Goal: Find contact information: Find contact information

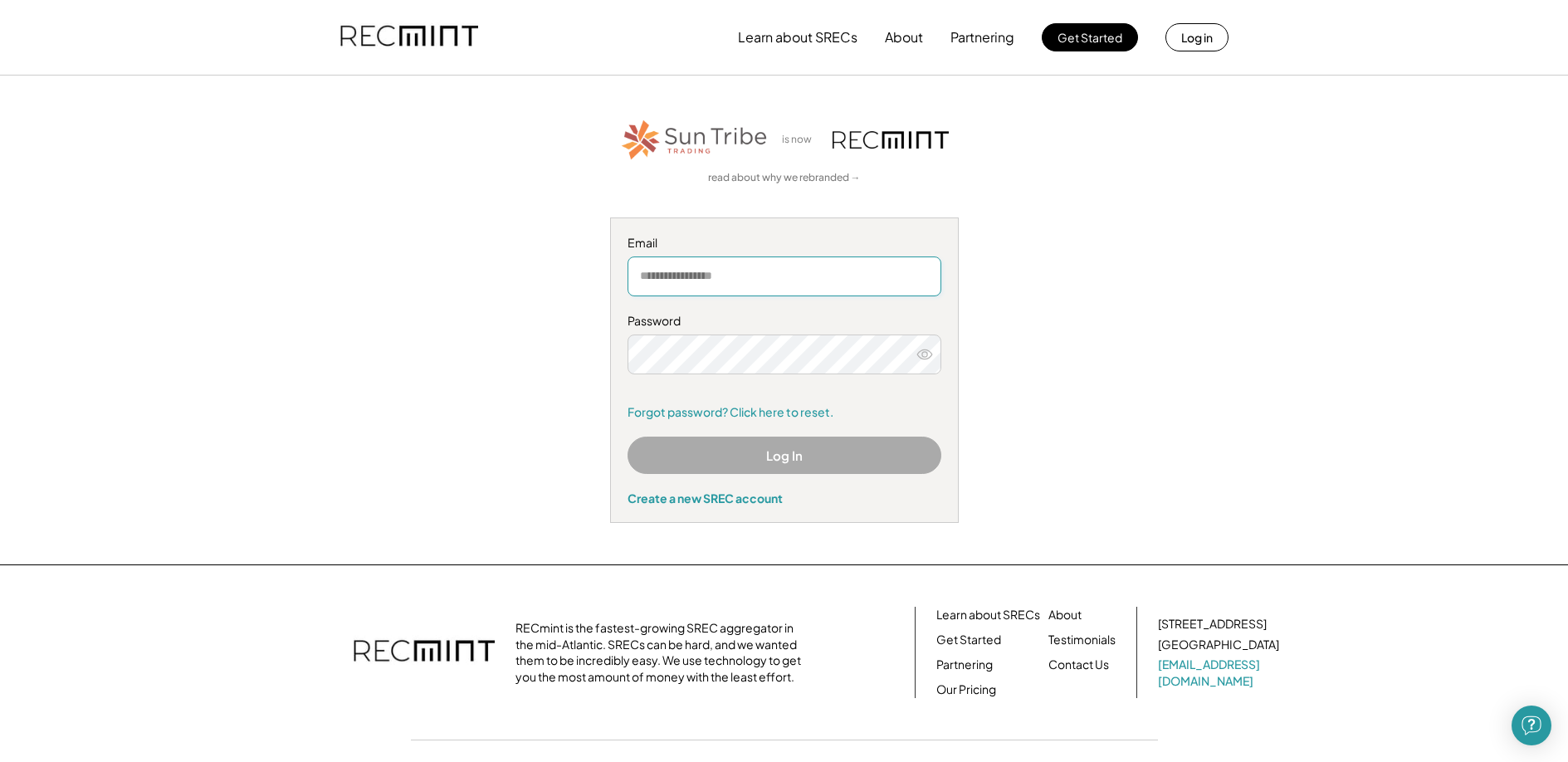
type input "**********"
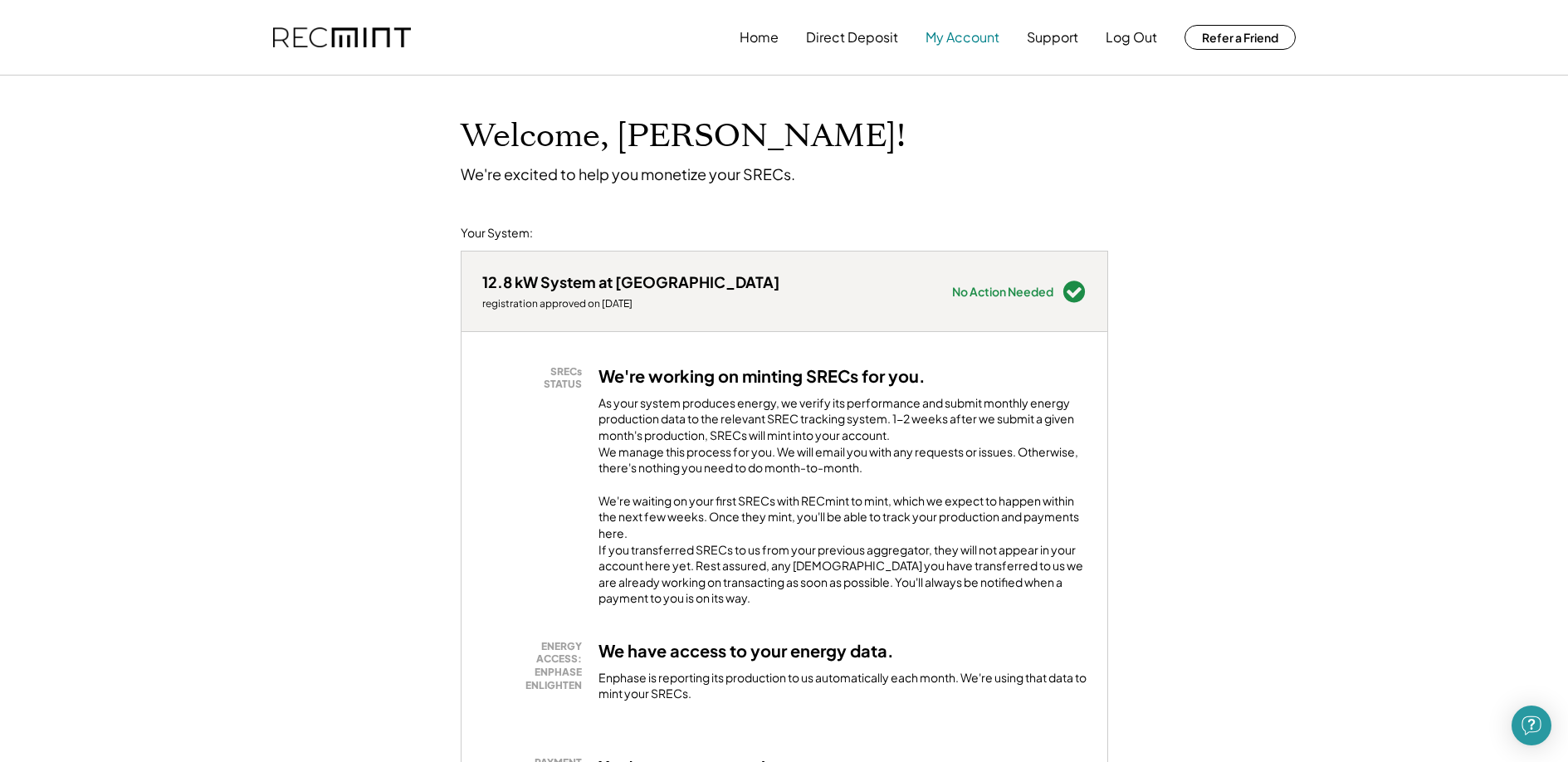
click at [974, 36] on button "My Account" at bounding box center [962, 37] width 74 height 33
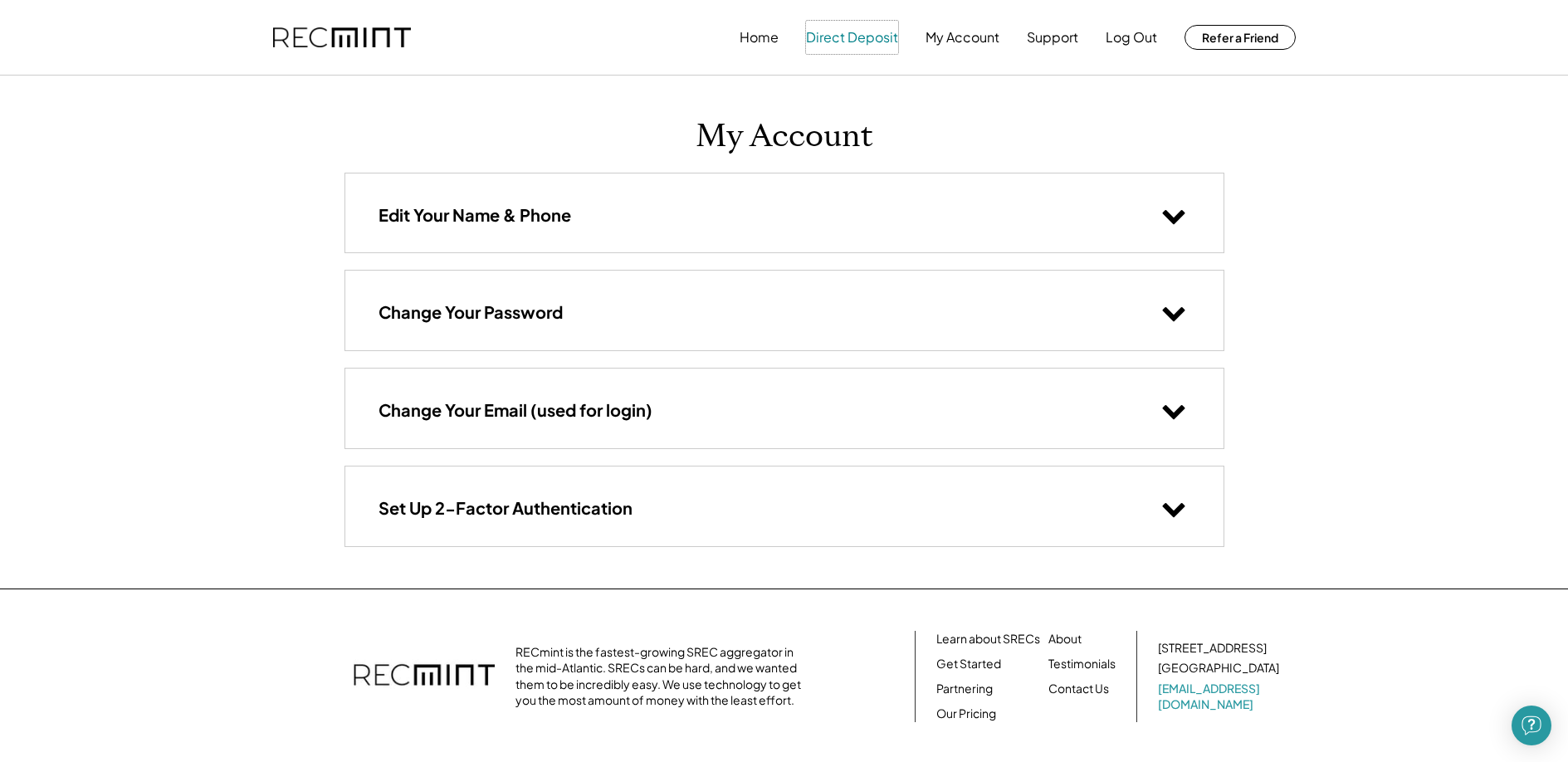
click at [831, 39] on button "Direct Deposit" at bounding box center [851, 37] width 92 height 33
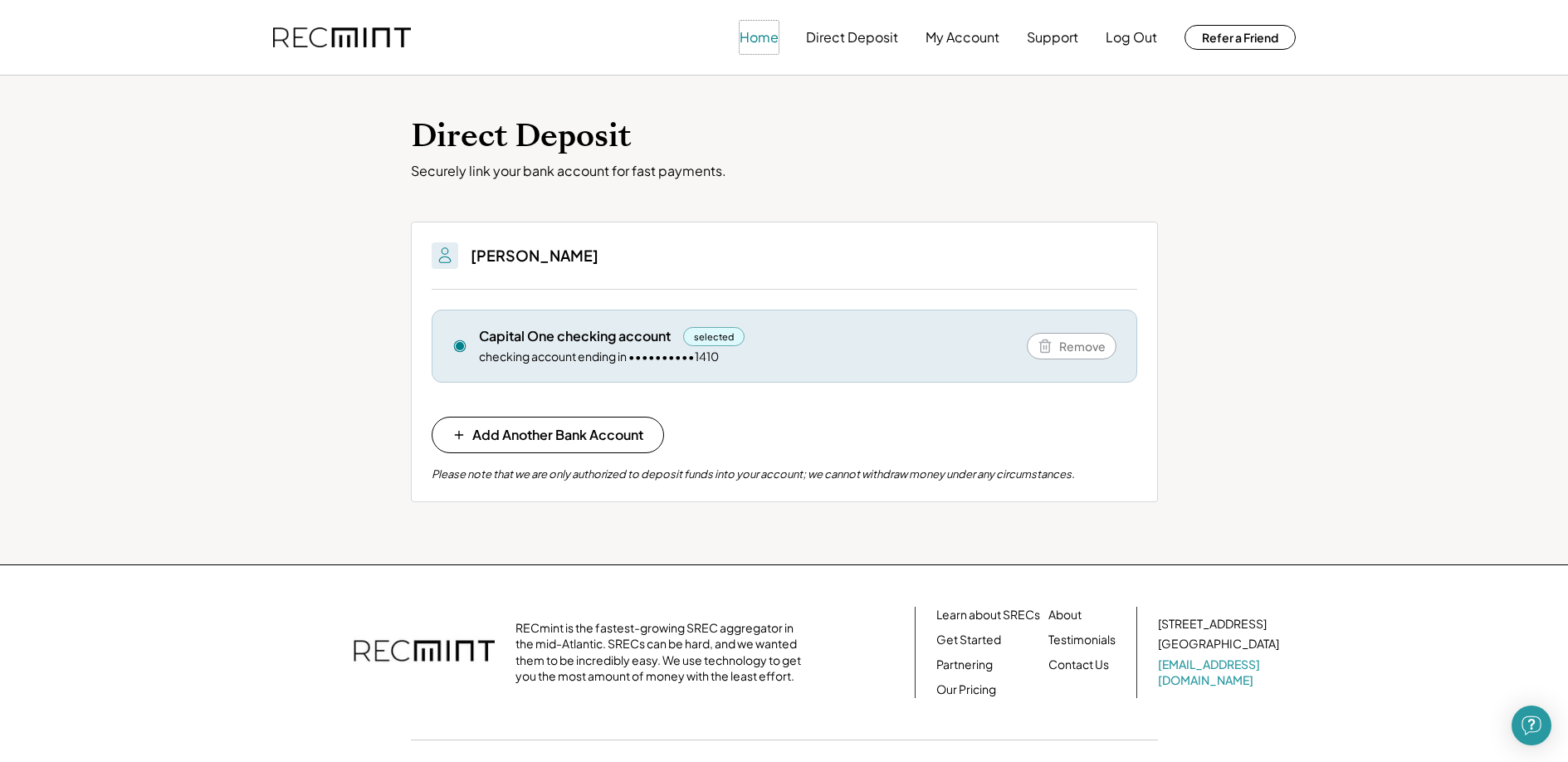
click at [757, 39] on button "Home" at bounding box center [759, 37] width 39 height 33
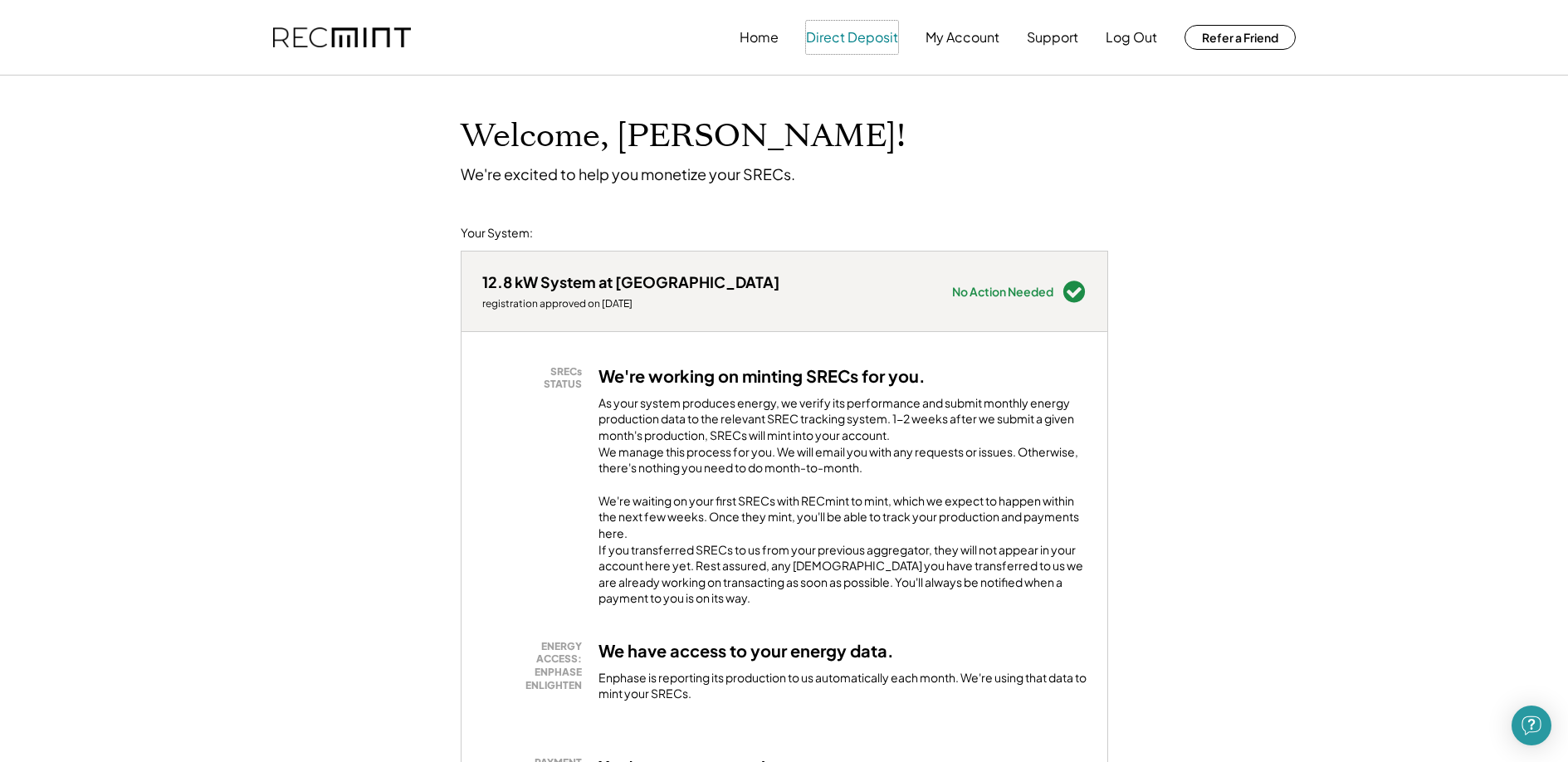
click at [866, 37] on button "Direct Deposit" at bounding box center [851, 37] width 92 height 33
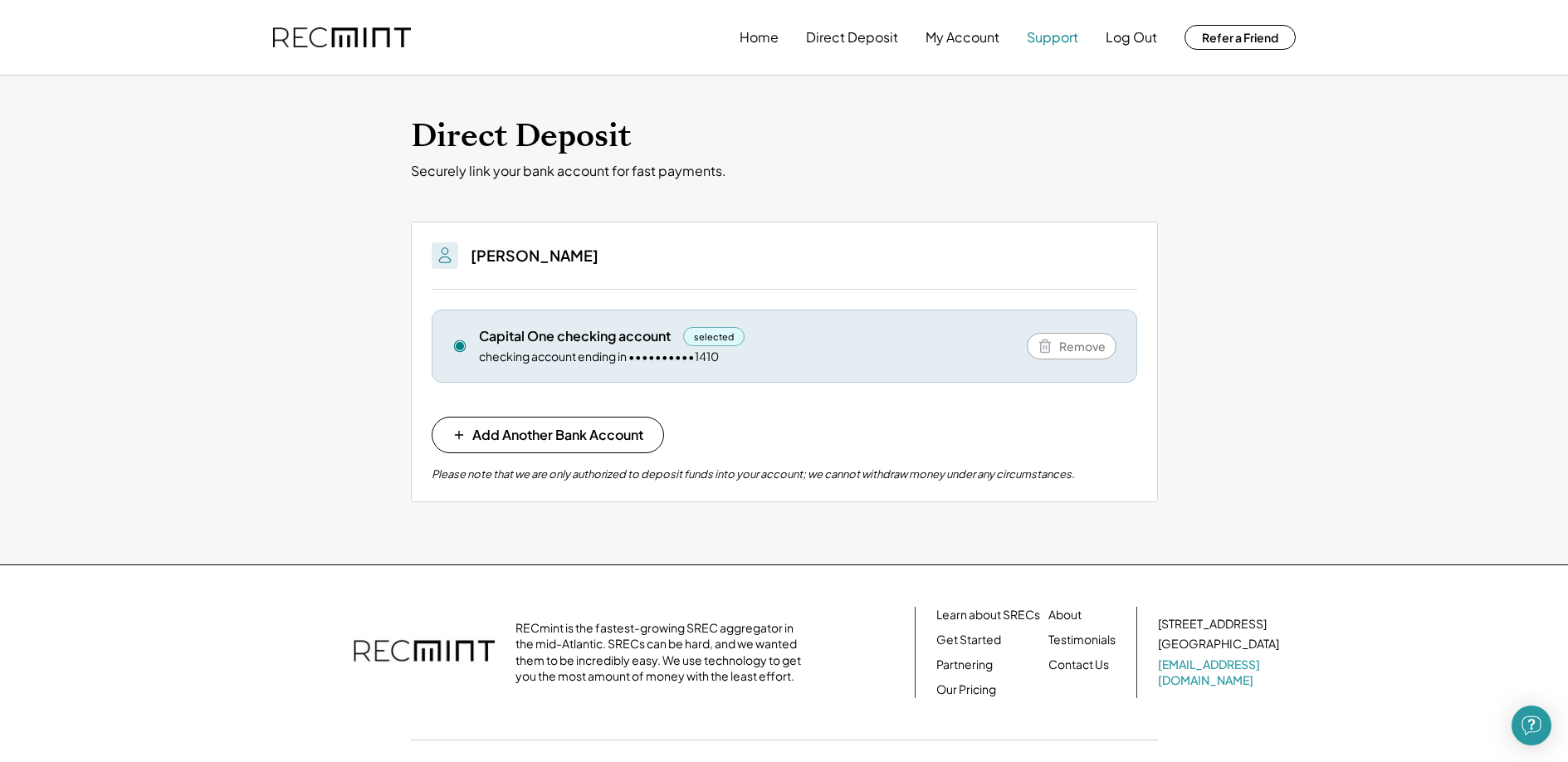
click at [1063, 37] on button "Support" at bounding box center [1052, 37] width 51 height 33
